Goal: Transaction & Acquisition: Purchase product/service

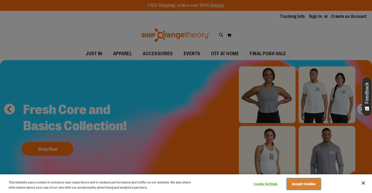
click at [309, 184] on button "Accept Cookies" at bounding box center [304, 184] width 34 height 11
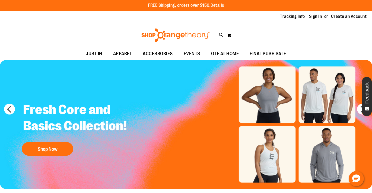
click at [316, 13] on div "Tracking Info Sign In Return to Procurement Create an Account" at bounding box center [186, 17] width 372 height 12
click at [314, 22] on div "Tracking Info Sign In Return to Procurement Create an Account" at bounding box center [186, 17] width 372 height 12
click at [314, 20] on link "Sign In" at bounding box center [315, 17] width 13 height 6
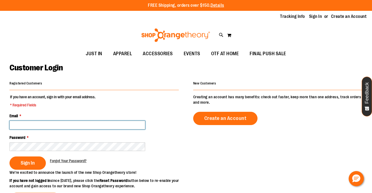
click at [54, 121] on input "Email *" at bounding box center [77, 125] width 136 height 9
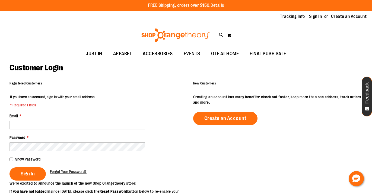
click at [70, 87] on div "Registered Customers" at bounding box center [93, 85] width 169 height 11
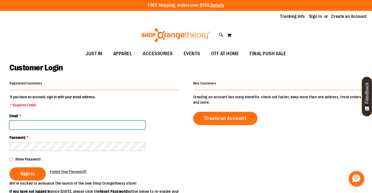
click at [58, 127] on input "Email *" at bounding box center [77, 125] width 136 height 9
type input "**********"
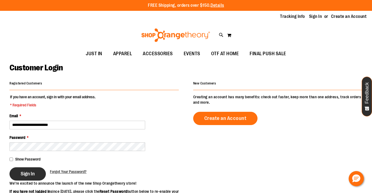
click at [36, 174] on button "Sign In" at bounding box center [27, 174] width 36 height 13
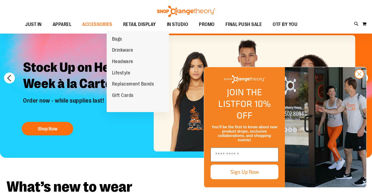
scroll to position [28, 0]
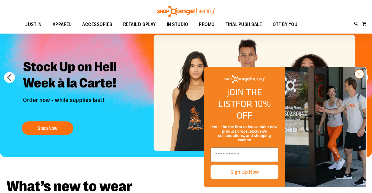
click at [362, 79] on circle "Close dialog" at bounding box center [359, 74] width 9 height 9
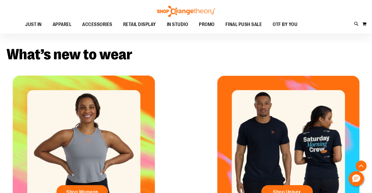
scroll to position [175, 0]
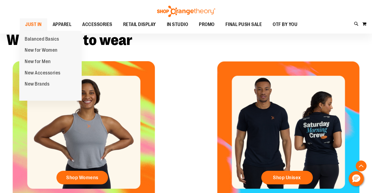
click at [36, 26] on span "JUST IN" at bounding box center [33, 24] width 17 height 12
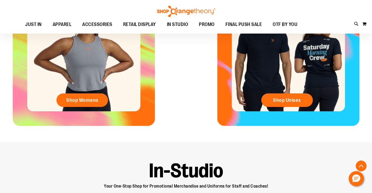
scroll to position [385, 0]
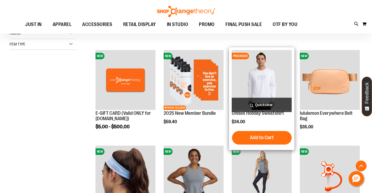
scroll to position [99, 0]
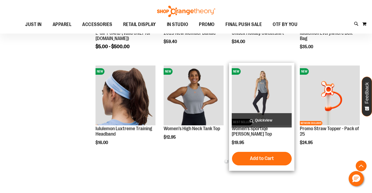
scroll to position [181, 0]
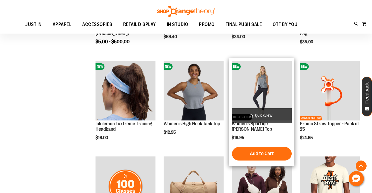
click at [256, 89] on img "product" at bounding box center [262, 91] width 60 height 60
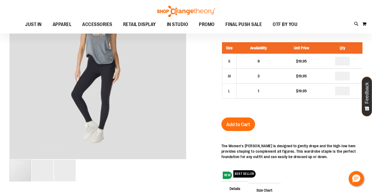
scroll to position [35, 0]
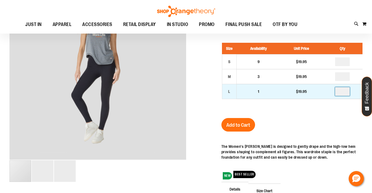
click at [341, 92] on input "number" at bounding box center [342, 91] width 15 height 9
type input "*"
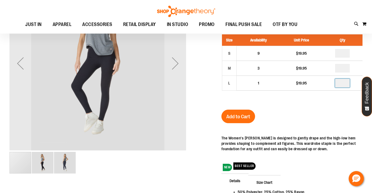
scroll to position [50, 0]
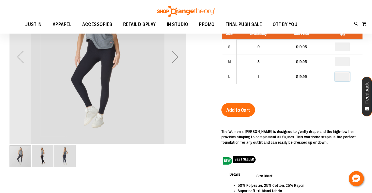
click at [76, 160] on div "carousel" at bounding box center [97, 156] width 177 height 23
click at [63, 159] on img "image 3 of 3" at bounding box center [65, 157] width 22 height 22
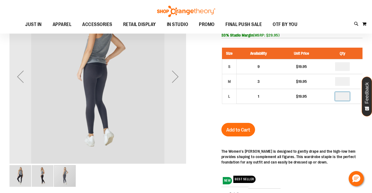
scroll to position [31, 0]
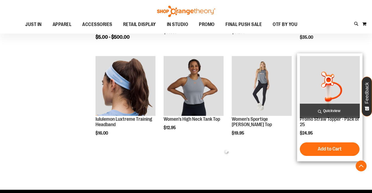
scroll to position [186, 0]
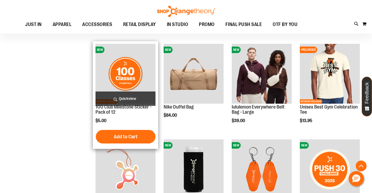
scroll to position [301, 0]
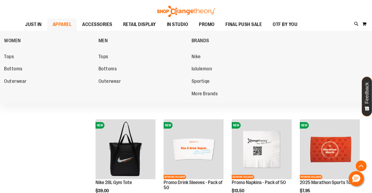
scroll to position [398, 0]
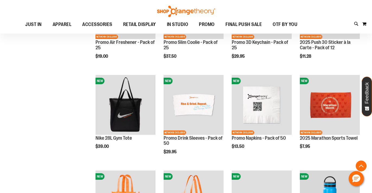
scroll to position [531, 0]
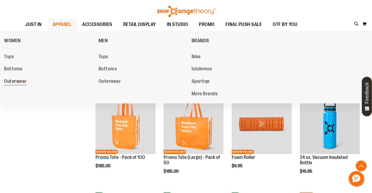
click at [14, 82] on span "Outerwear" at bounding box center [15, 82] width 23 height 7
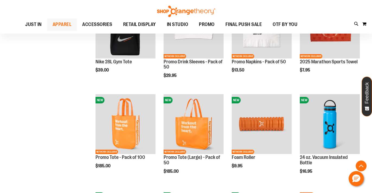
scroll to position [526, 0]
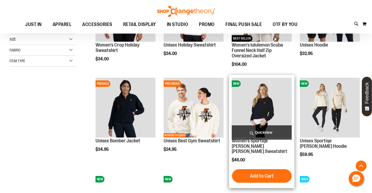
scroll to position [126, 0]
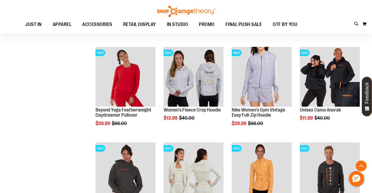
scroll to position [349, 0]
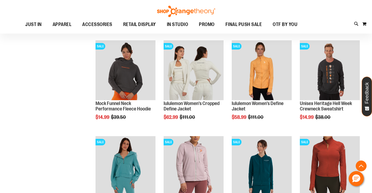
scroll to position [450, 0]
